Goal: Check status

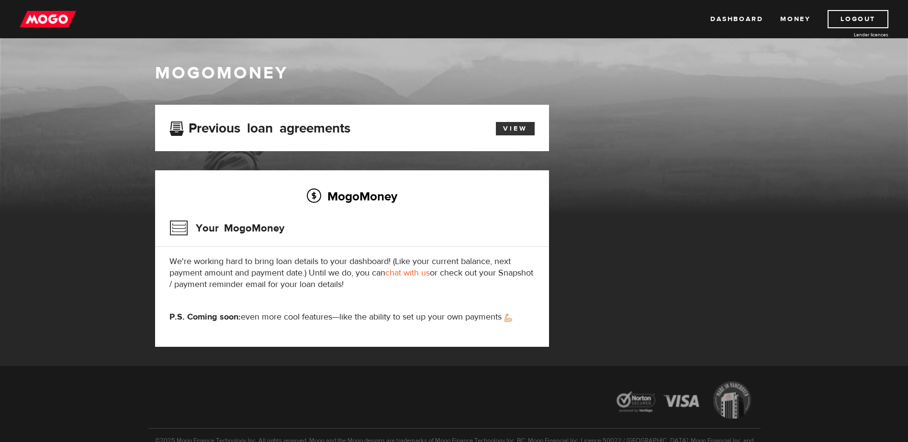
click at [511, 126] on link "View" at bounding box center [515, 128] width 39 height 13
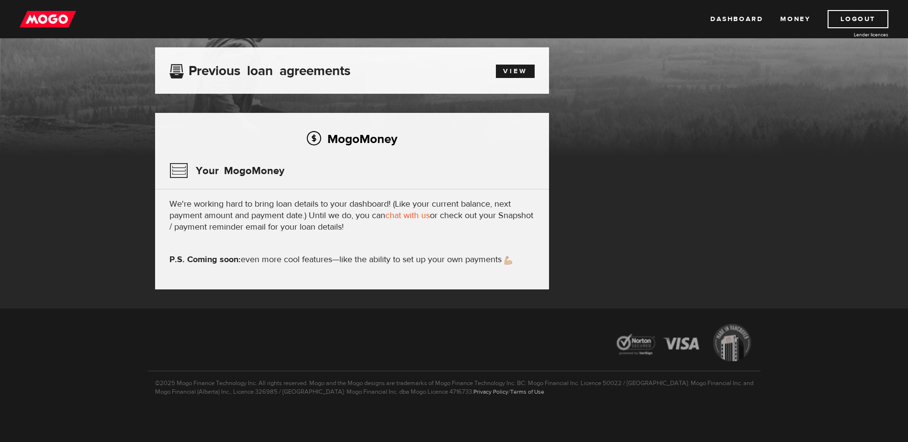
scroll to position [58, 0]
